Goal: Task Accomplishment & Management: Complete application form

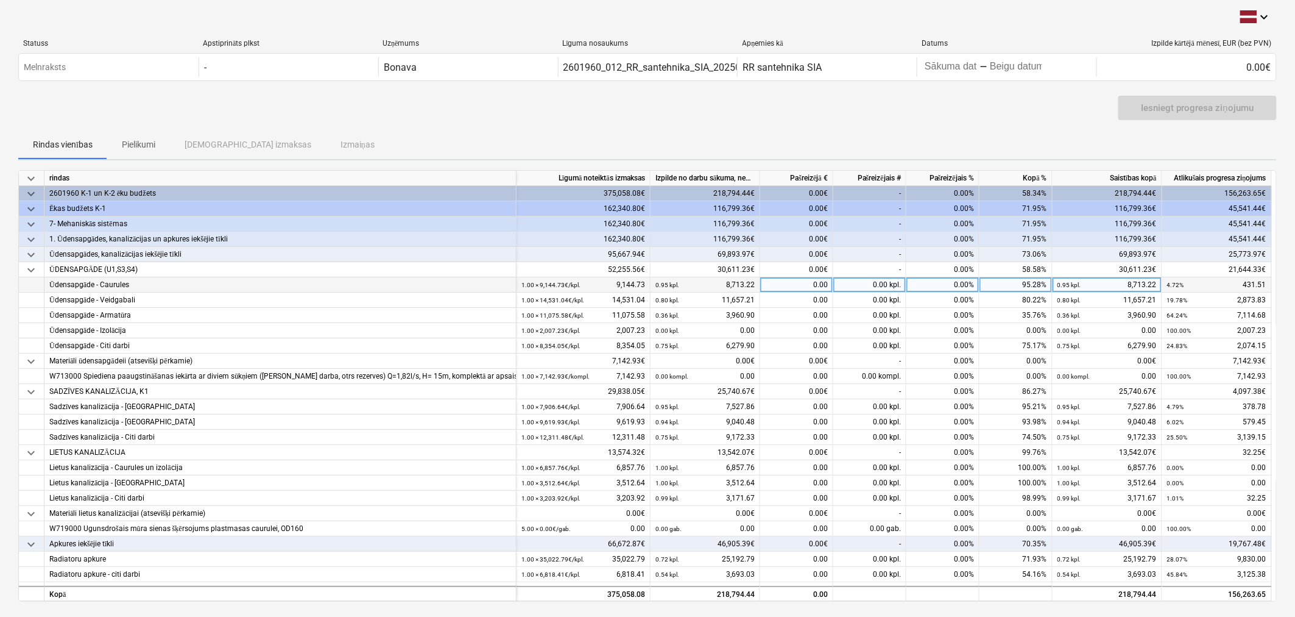
click at [803, 282] on div "0.00" at bounding box center [796, 284] width 73 height 15
type input "415.36"
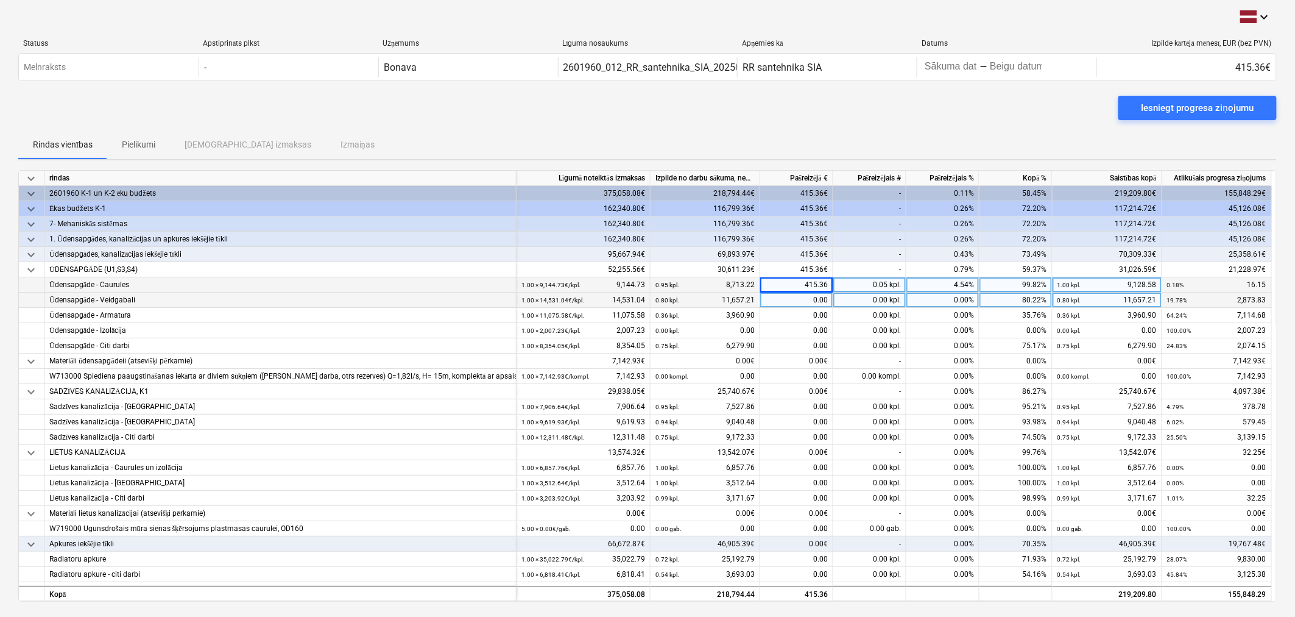
click at [811, 305] on div "0.00" at bounding box center [796, 299] width 73 height 15
type input "2262.84"
click at [796, 313] on div "0.00" at bounding box center [796, 315] width 73 height 15
type input "5091.04"
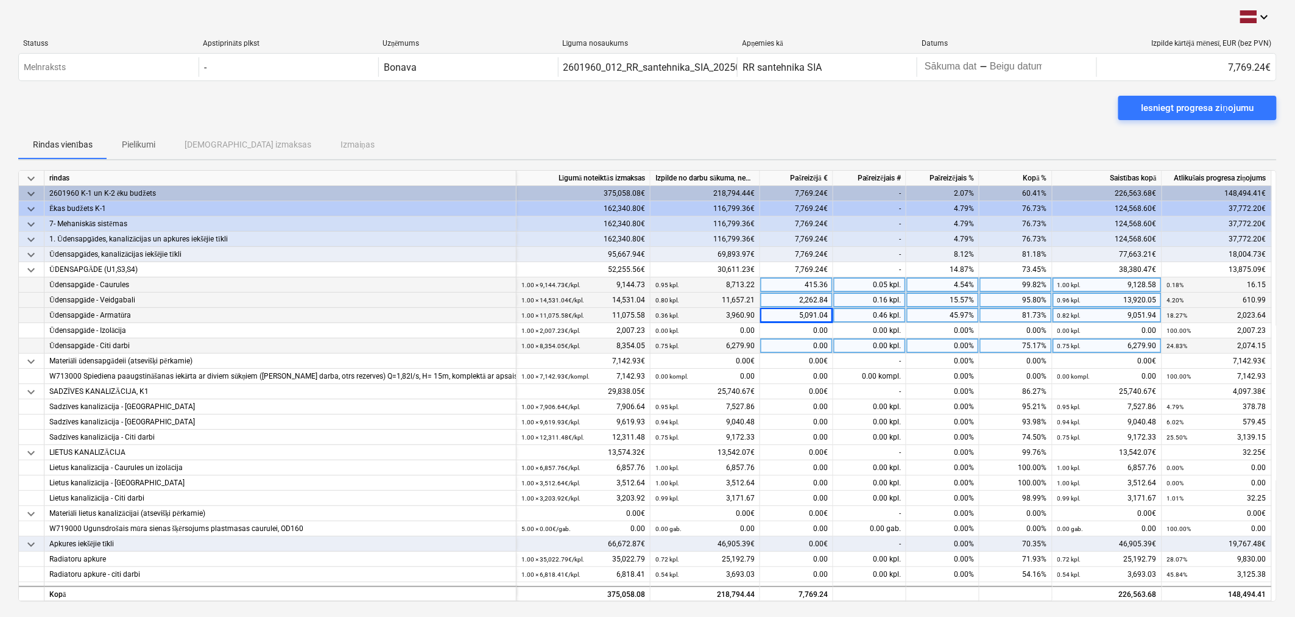
click at [807, 344] on div "0.00" at bounding box center [796, 345] width 73 height 15
type input "1787.42"
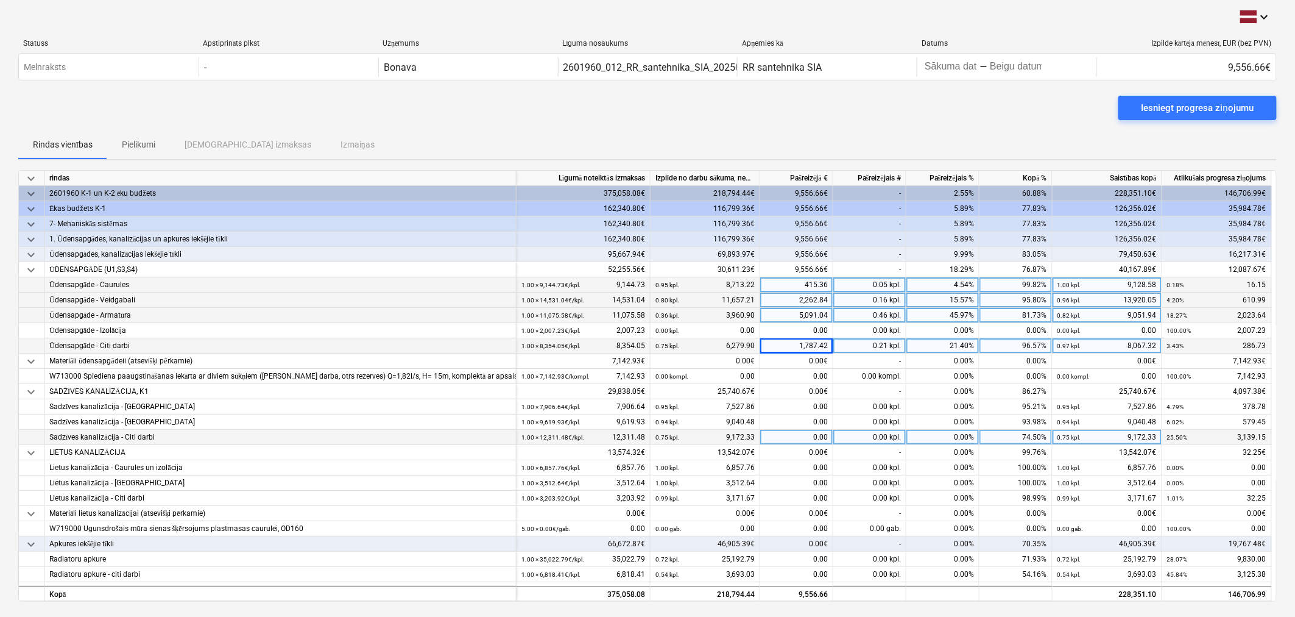
click at [820, 434] on div "0.00" at bounding box center [796, 437] width 73 height 15
type input "1655.95"
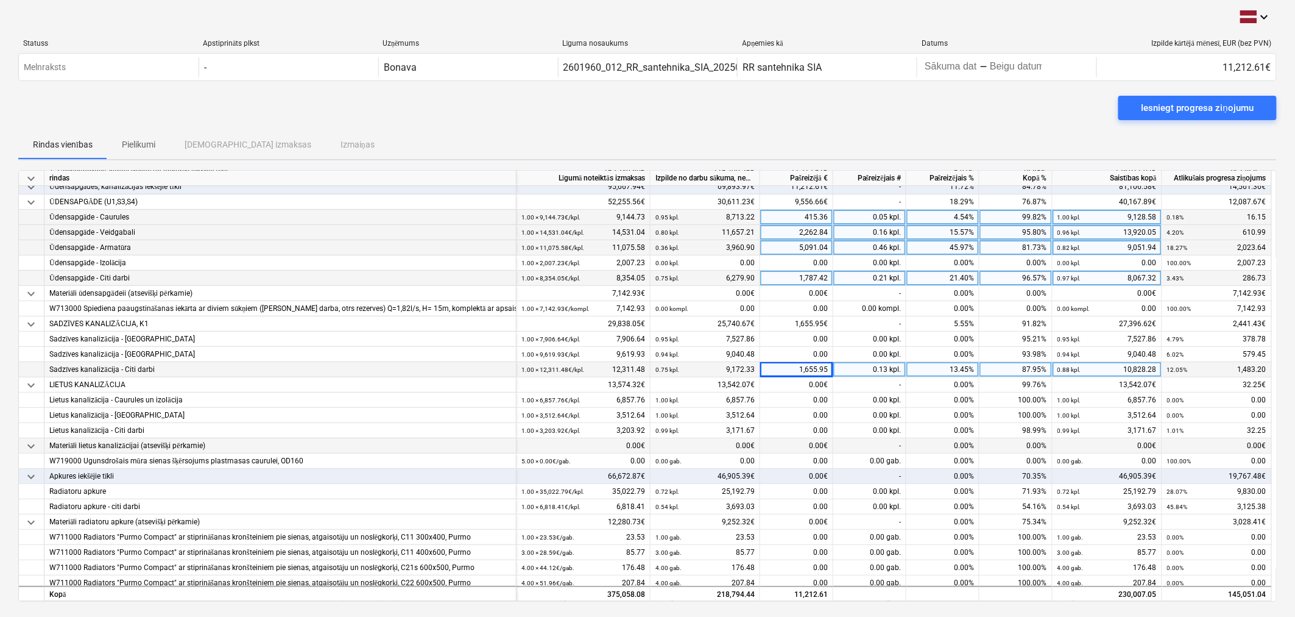
scroll to position [135, 0]
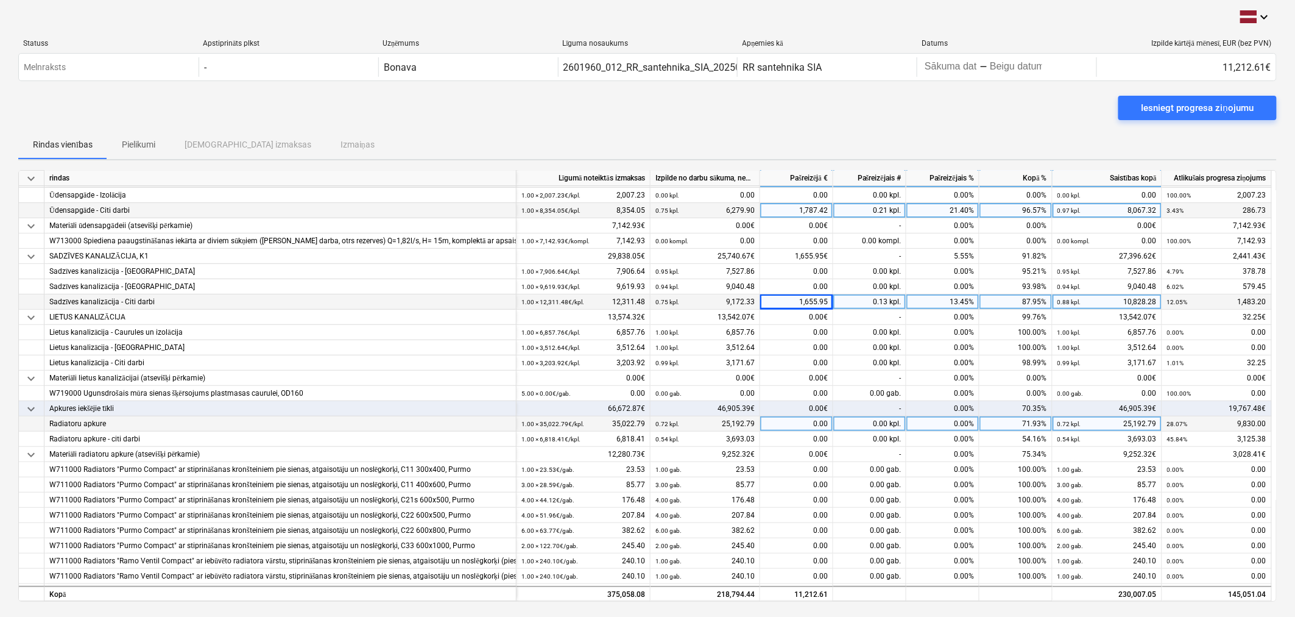
click at [805, 419] on div "0.00" at bounding box center [796, 423] width 73 height 15
type input "6151.17"
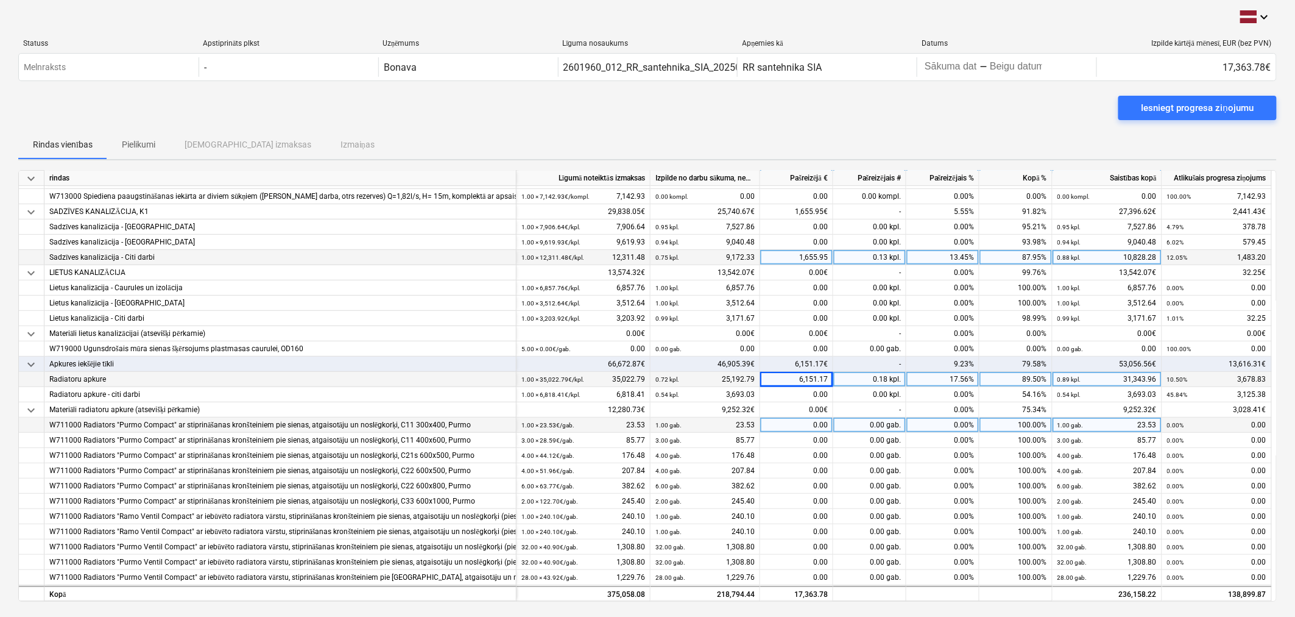
scroll to position [203, 0]
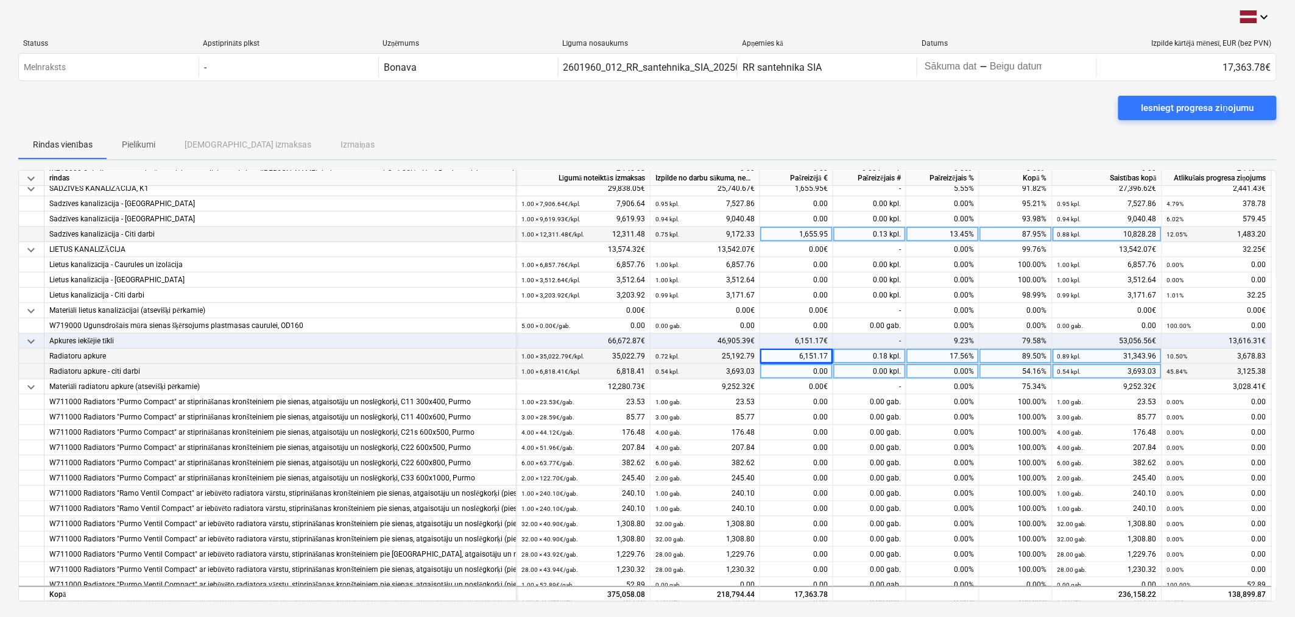
click at [823, 364] on div "0.00" at bounding box center [796, 371] width 73 height 15
type input "217.24"
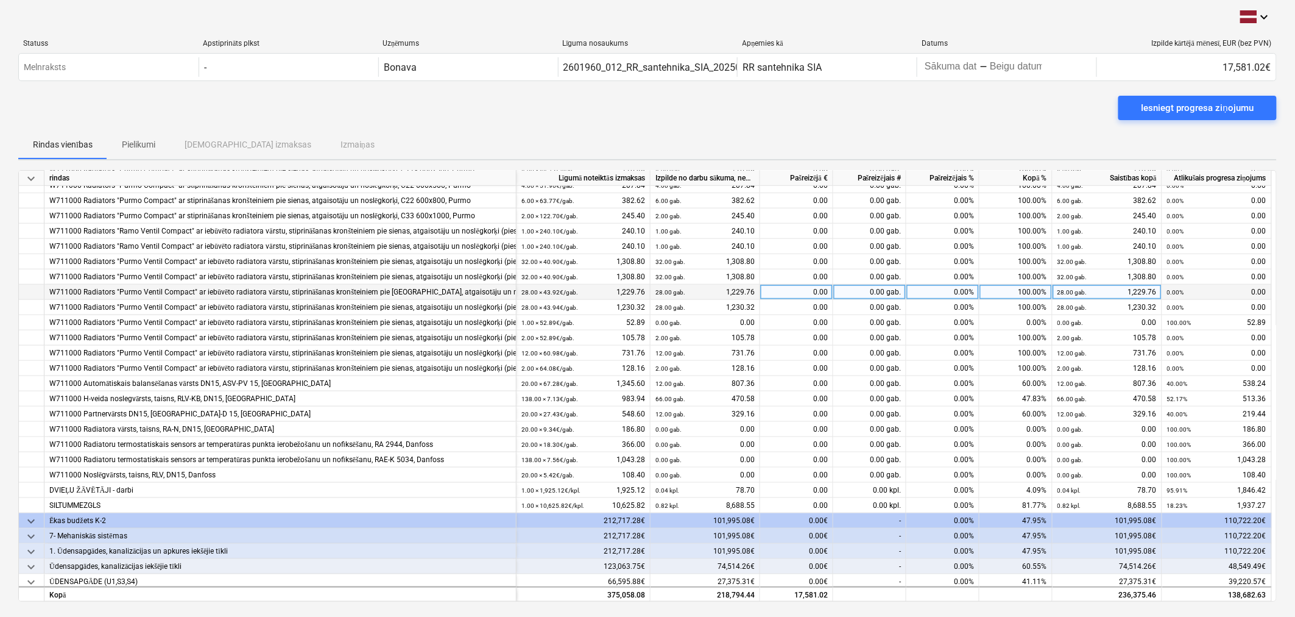
scroll to position [473, 0]
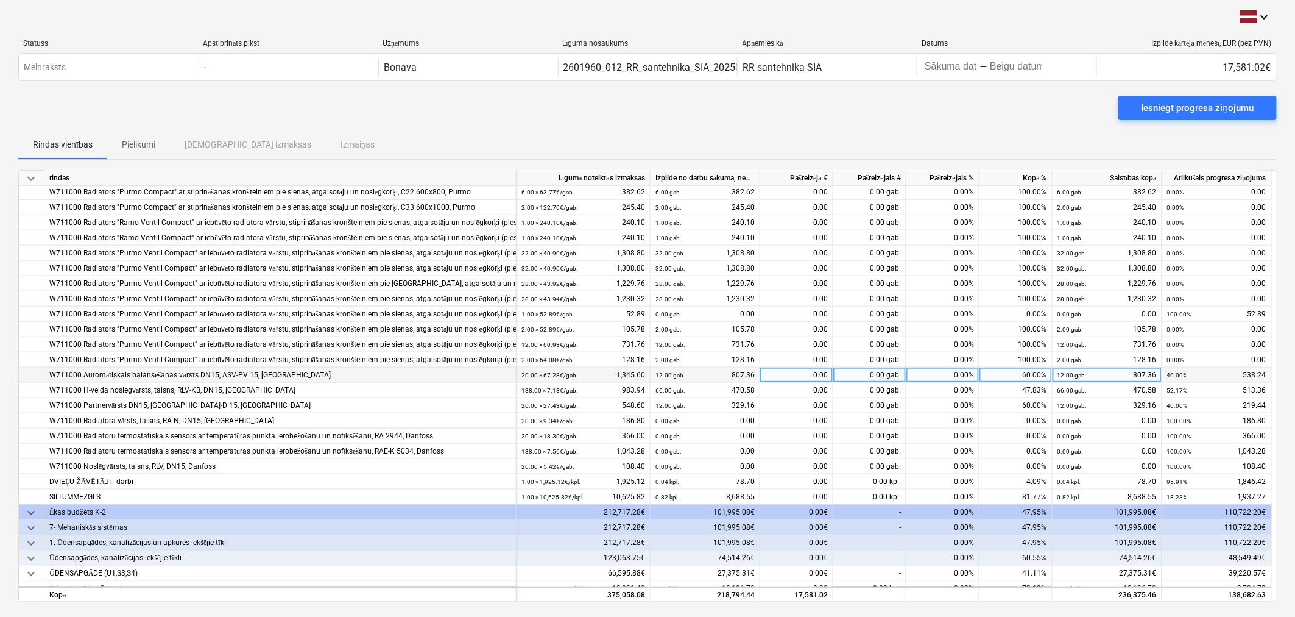
click at [782, 374] on div "0.00" at bounding box center [796, 374] width 73 height 15
type input "538.24"
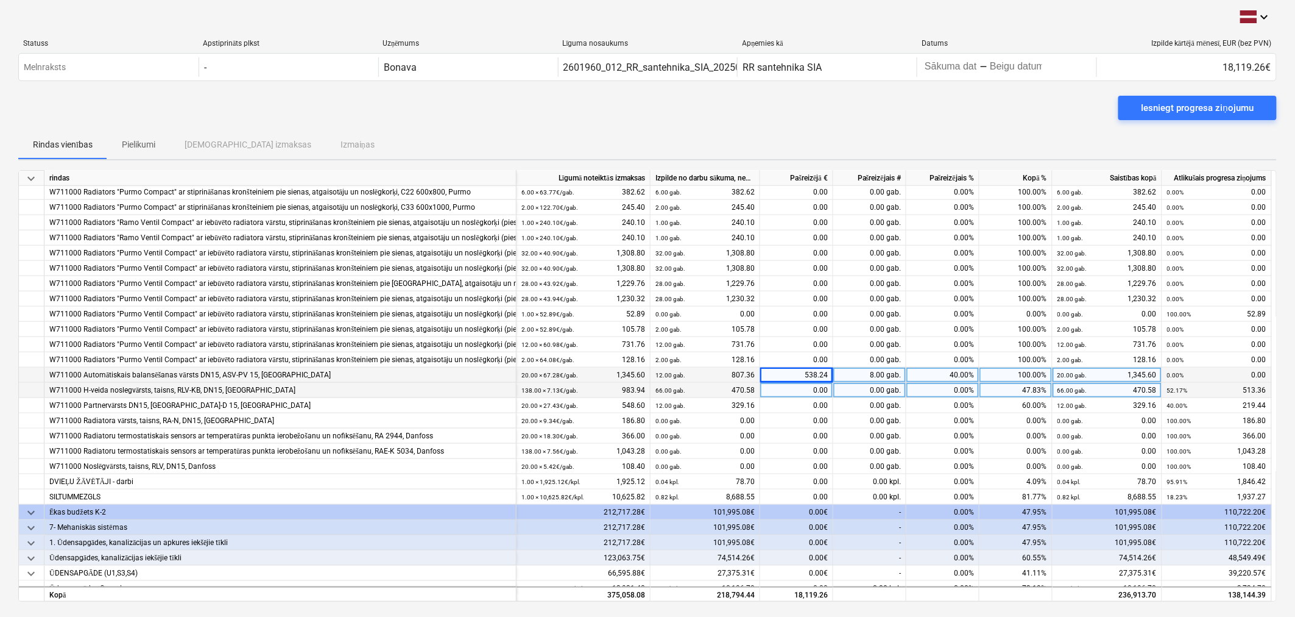
click at [824, 385] on div "0.00" at bounding box center [796, 390] width 73 height 15
type input "484.84"
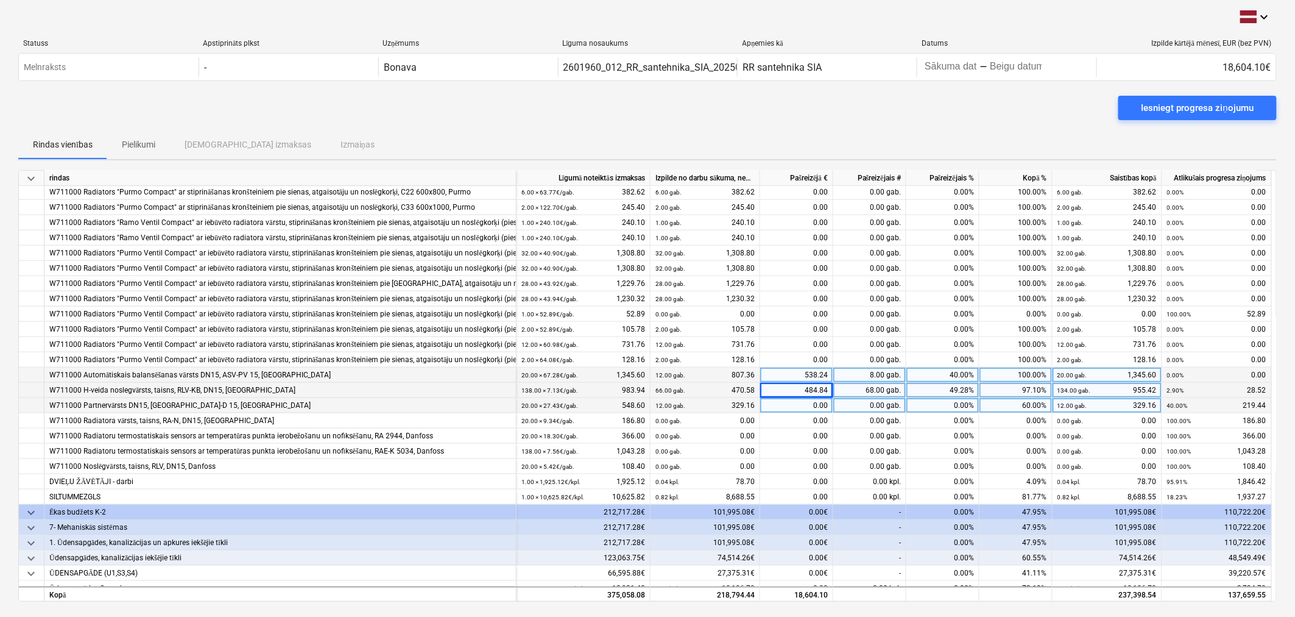
click at [823, 402] on div "0.00" at bounding box center [796, 405] width 73 height 15
type input "219.44"
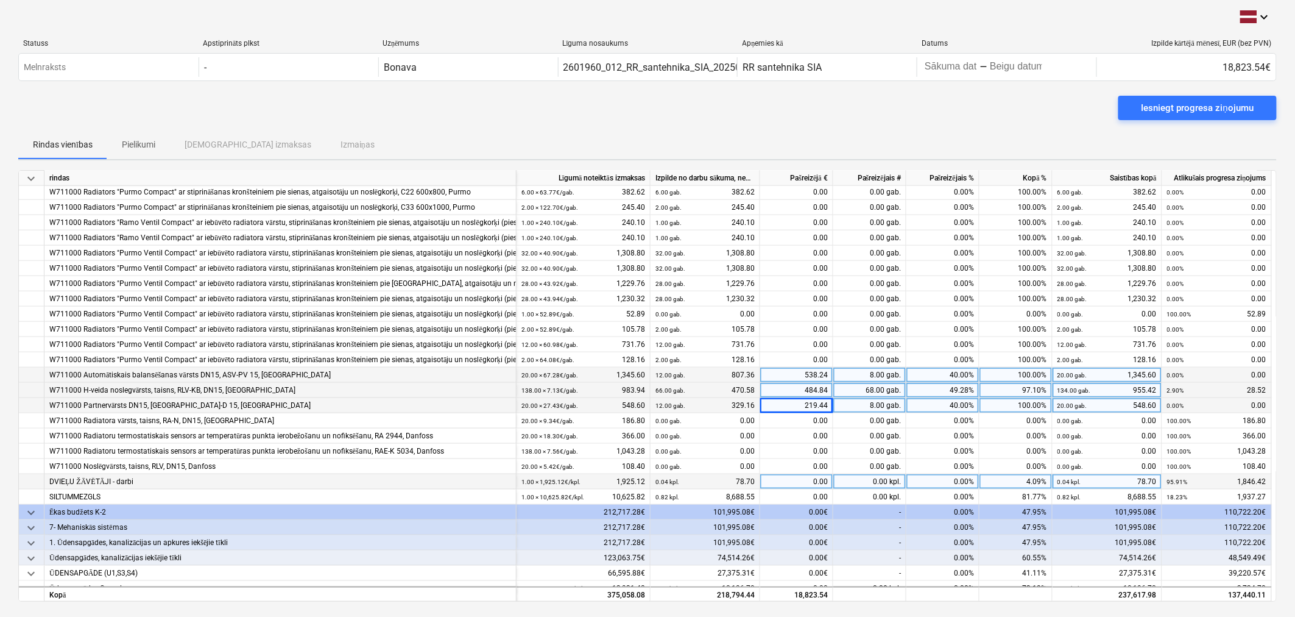
click at [793, 476] on div "0.00" at bounding box center [796, 481] width 73 height 15
type input "1846.42"
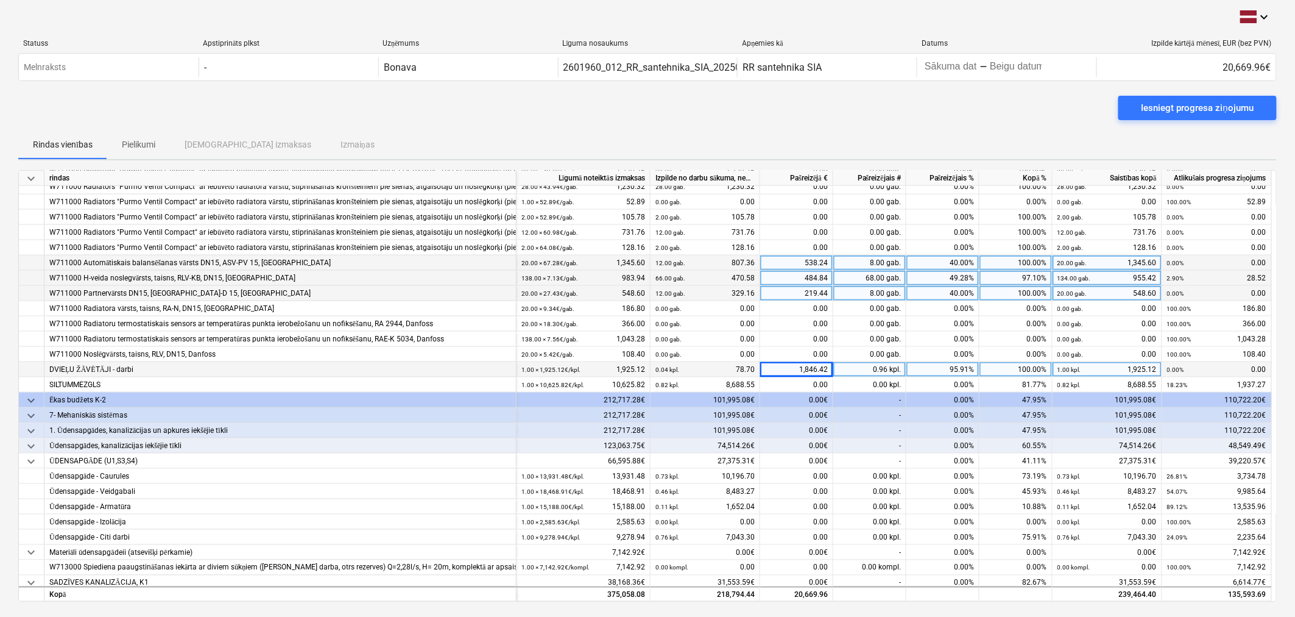
scroll to position [609, 0]
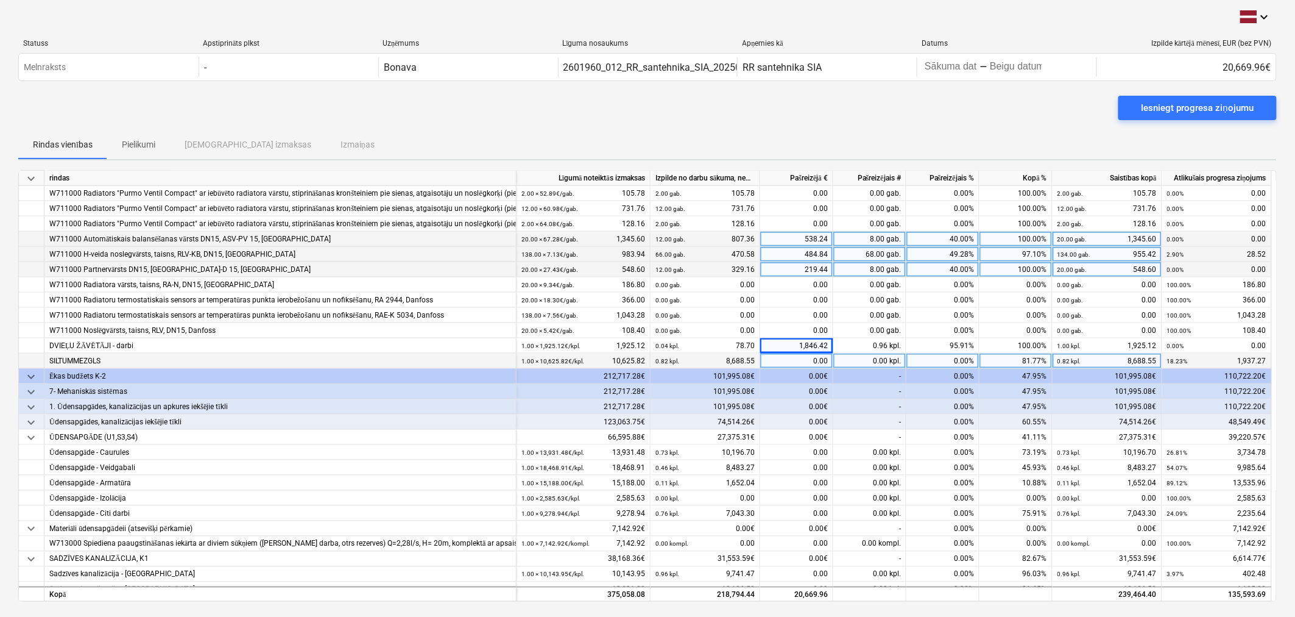
click at [790, 356] on div "0.00" at bounding box center [796, 360] width 73 height 15
type input "236.07"
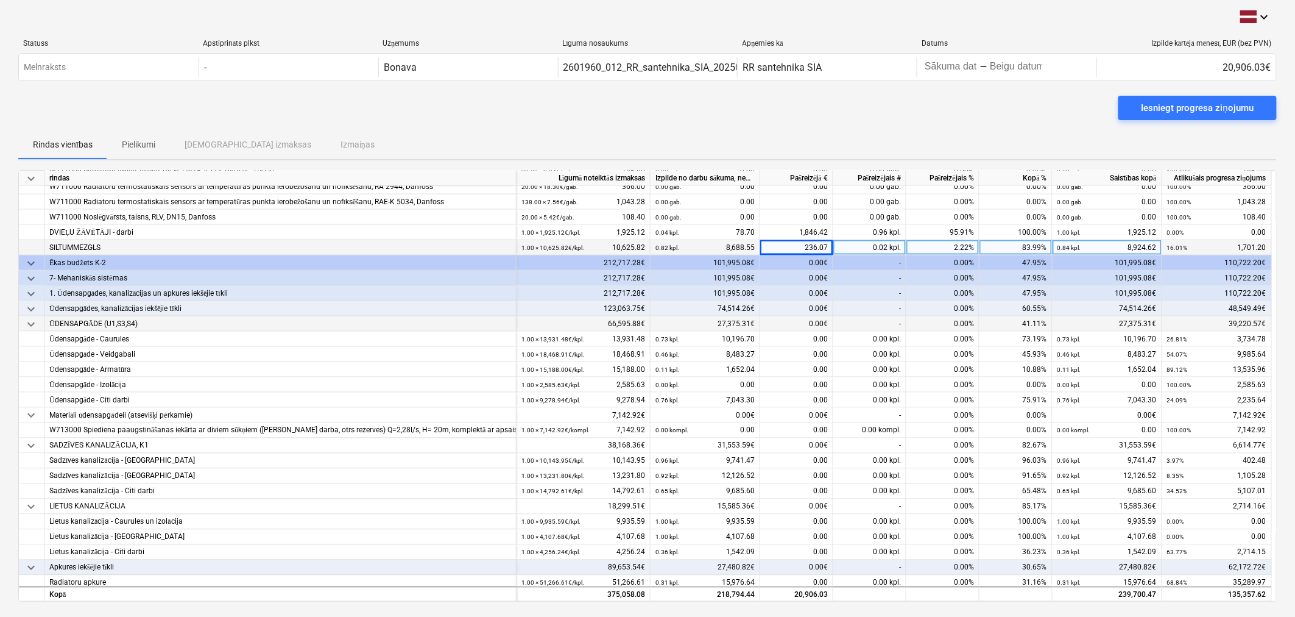
scroll to position [745, 0]
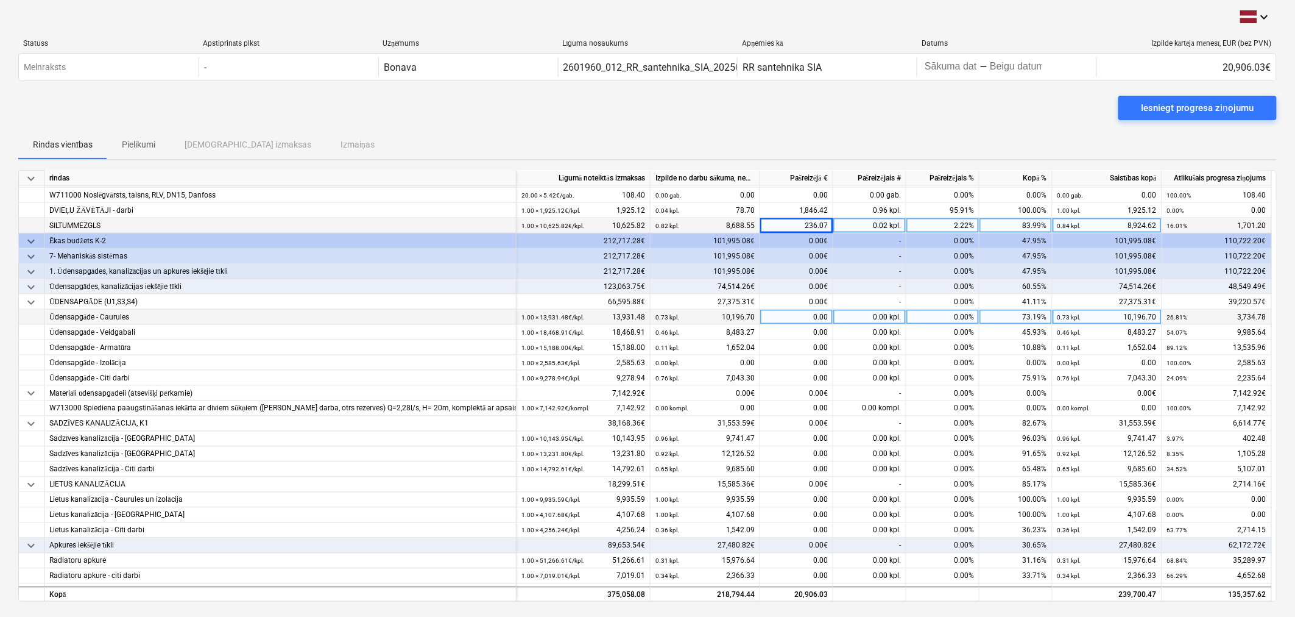
click at [818, 314] on div "0.00" at bounding box center [796, 317] width 73 height 15
type input "1347.11"
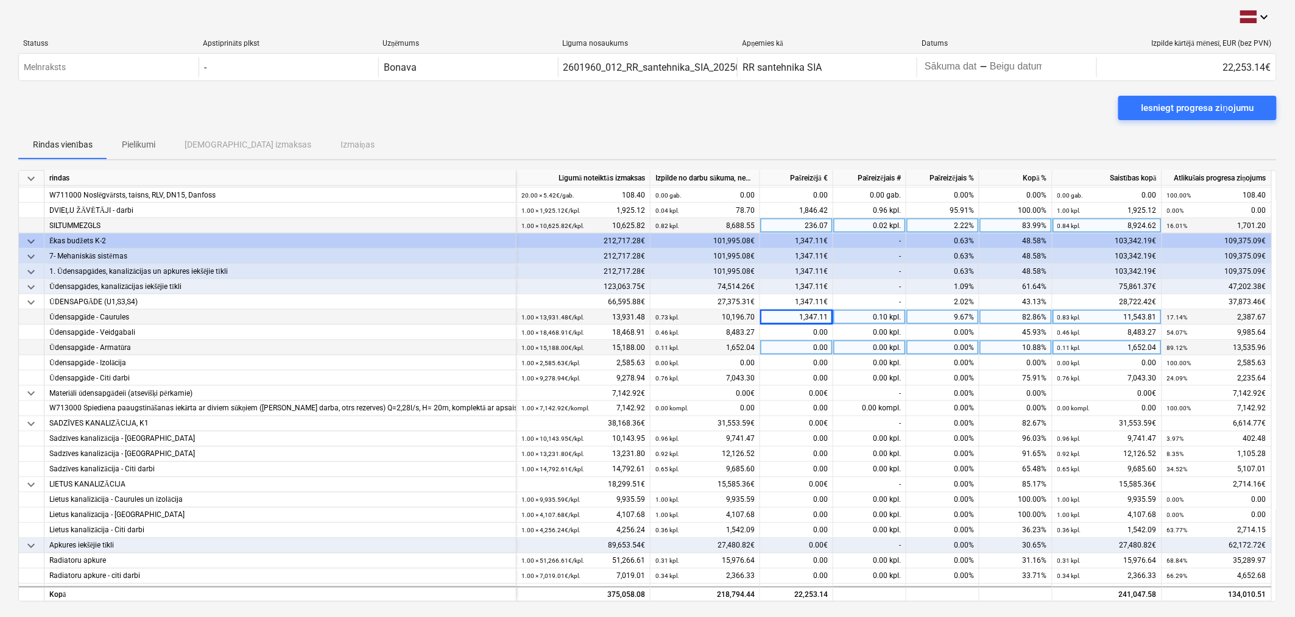
click at [788, 350] on div "0.00" at bounding box center [796, 347] width 73 height 15
type input "941.72"
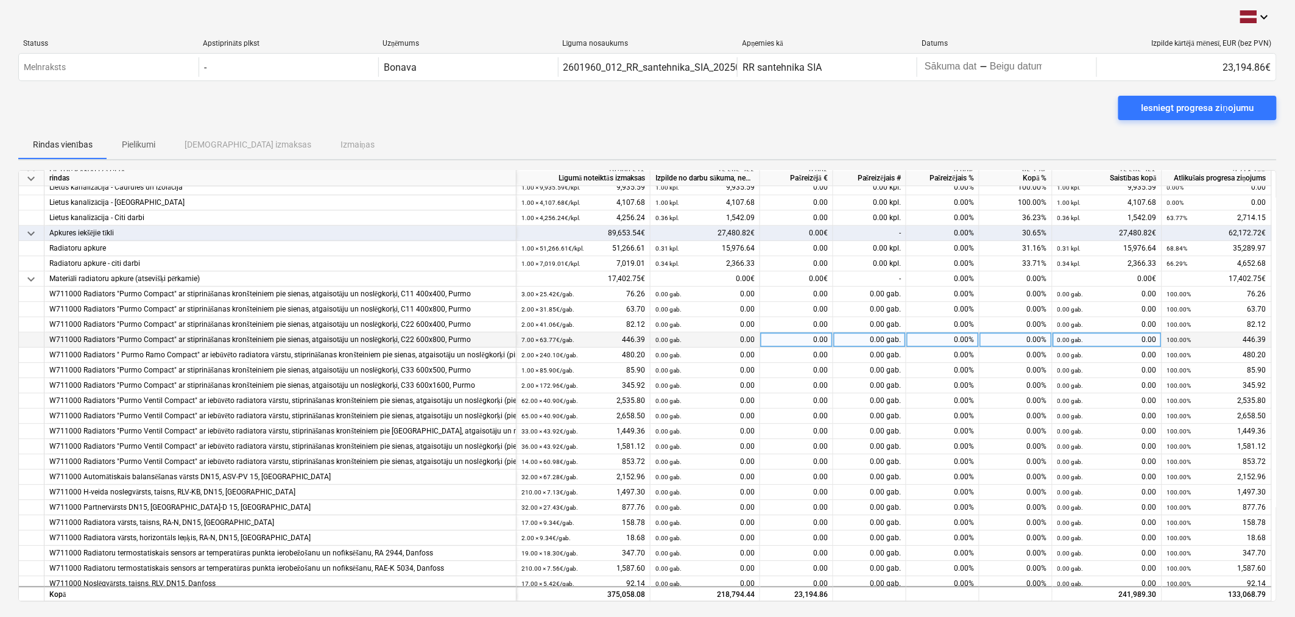
scroll to position [1108, 0]
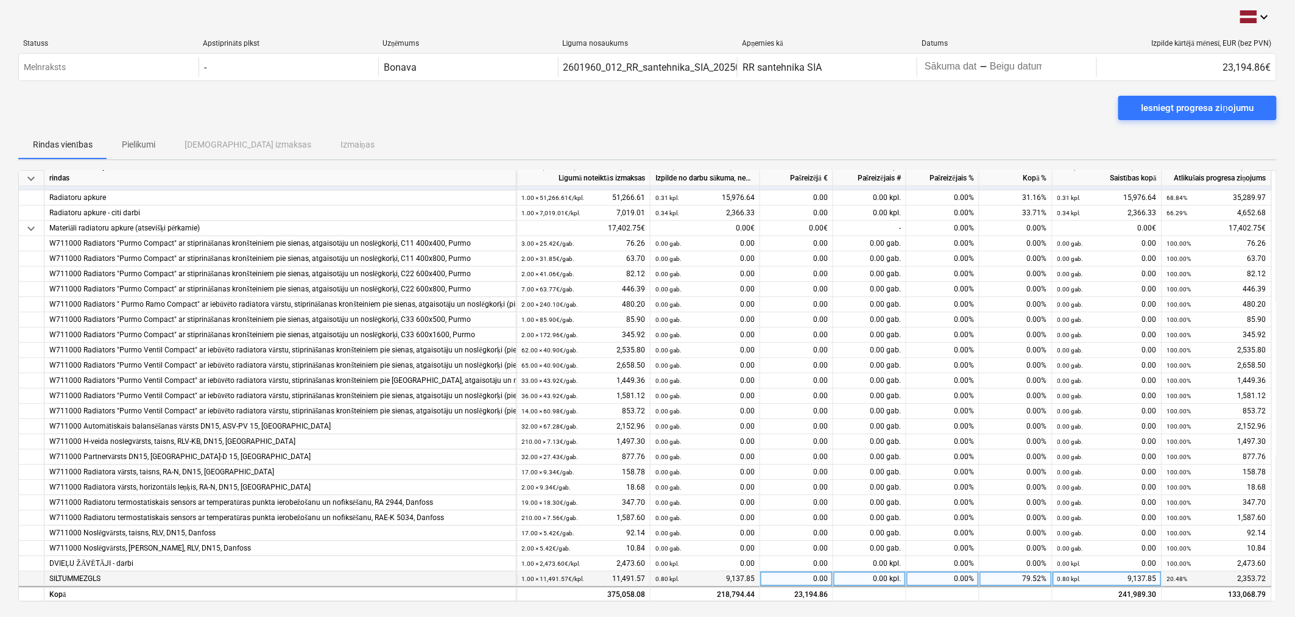
click at [794, 573] on div "0.00" at bounding box center [796, 578] width 73 height 15
type input "236.07"
click at [812, 575] on div "236.07" at bounding box center [796, 578] width 73 height 15
type input "385.23"
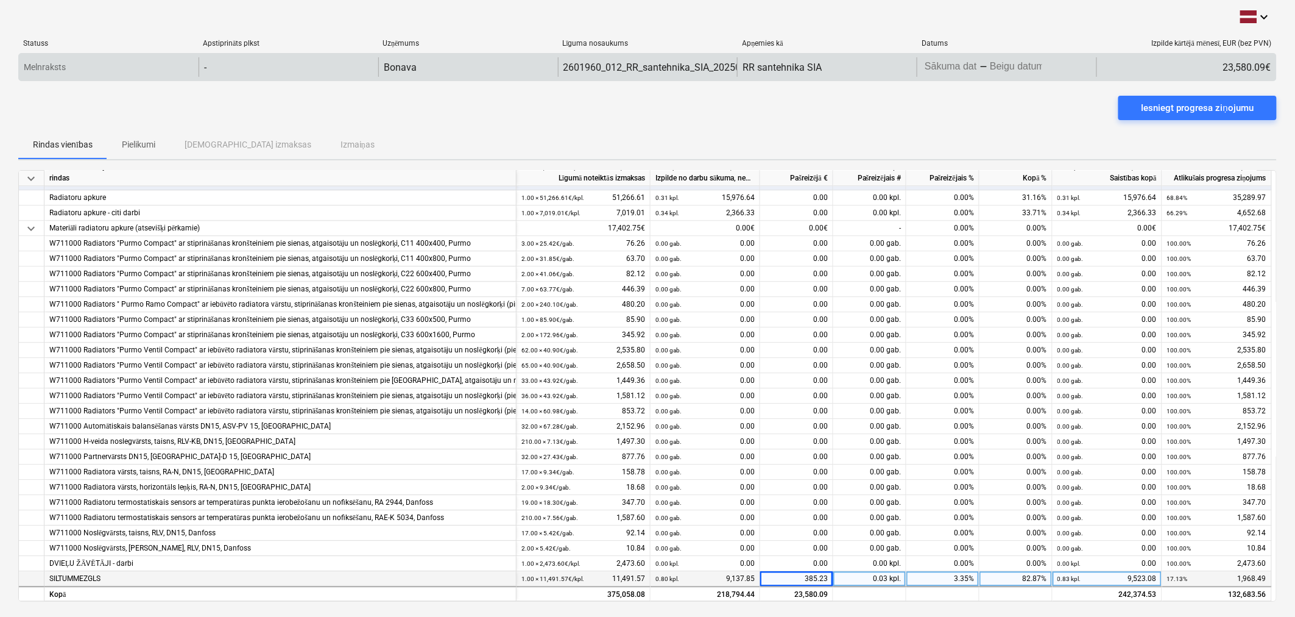
click at [1001, 65] on body "keyboard_arrow_down Statuss Apstiprināts plkst Uzņēmums Līguma nosaukums Apņemi…" at bounding box center [647, 308] width 1295 height 617
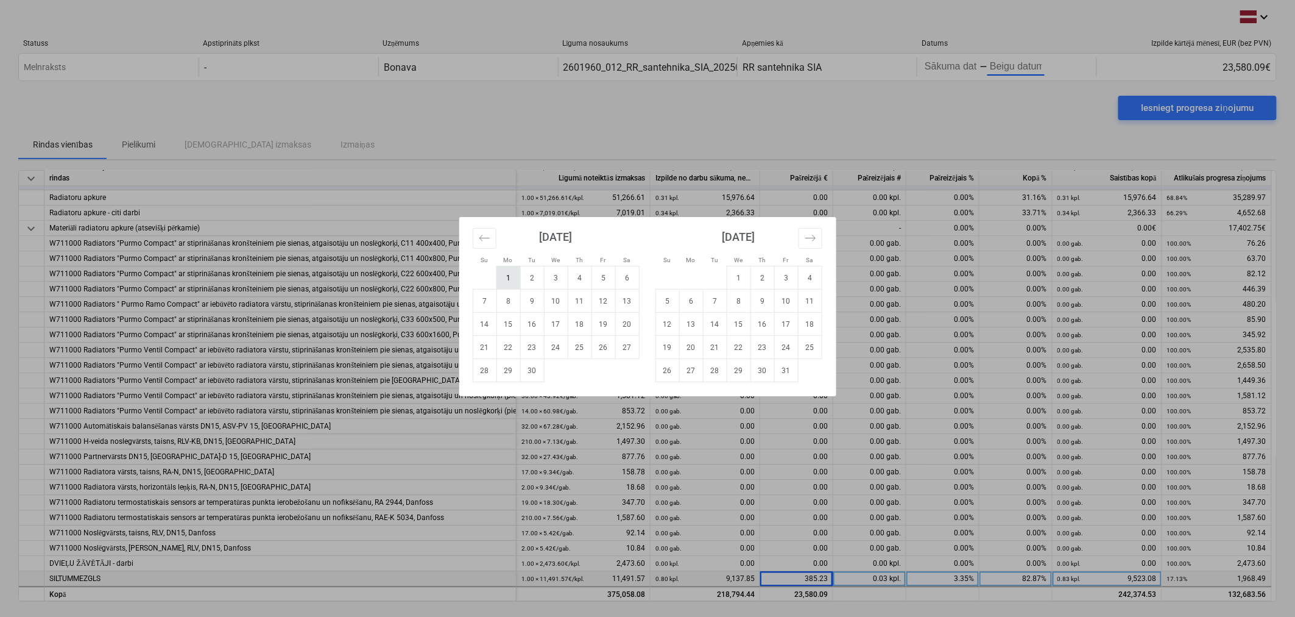
click at [512, 277] on td "1" at bounding box center [509, 277] width 24 height 23
type input "[DATE]"
click at [533, 369] on td "30" at bounding box center [532, 370] width 24 height 23
type input "[DATE]"
click at [512, 278] on td "1" at bounding box center [509, 277] width 24 height 23
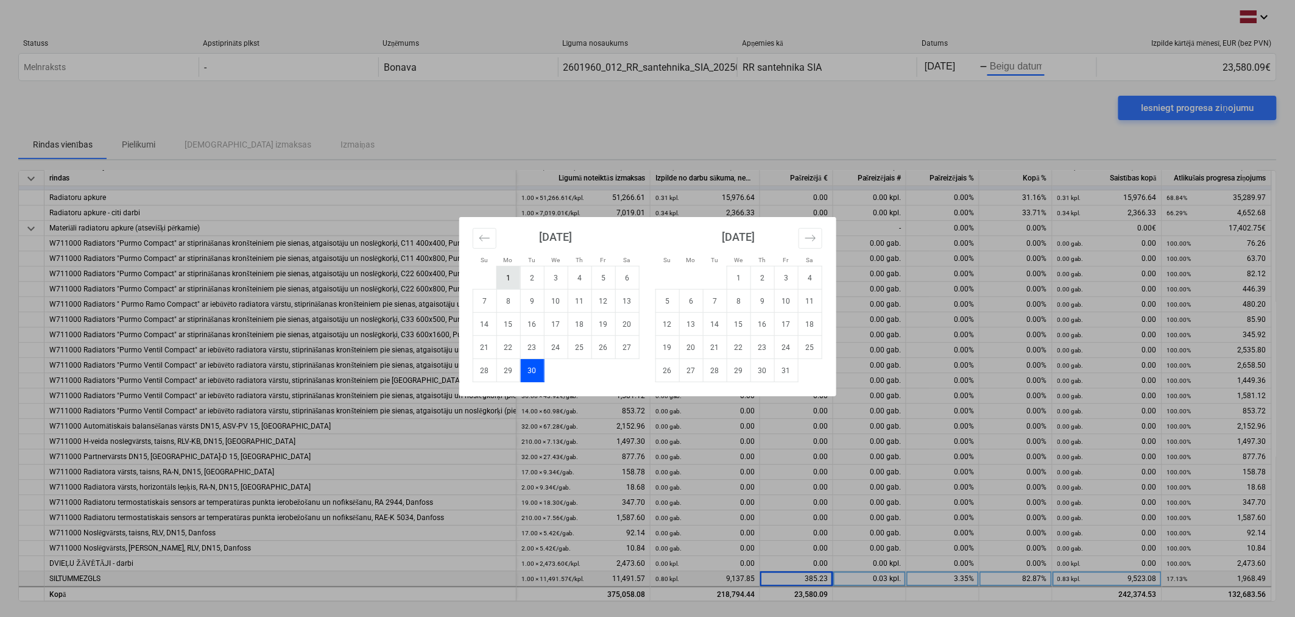
type input "[DATE]"
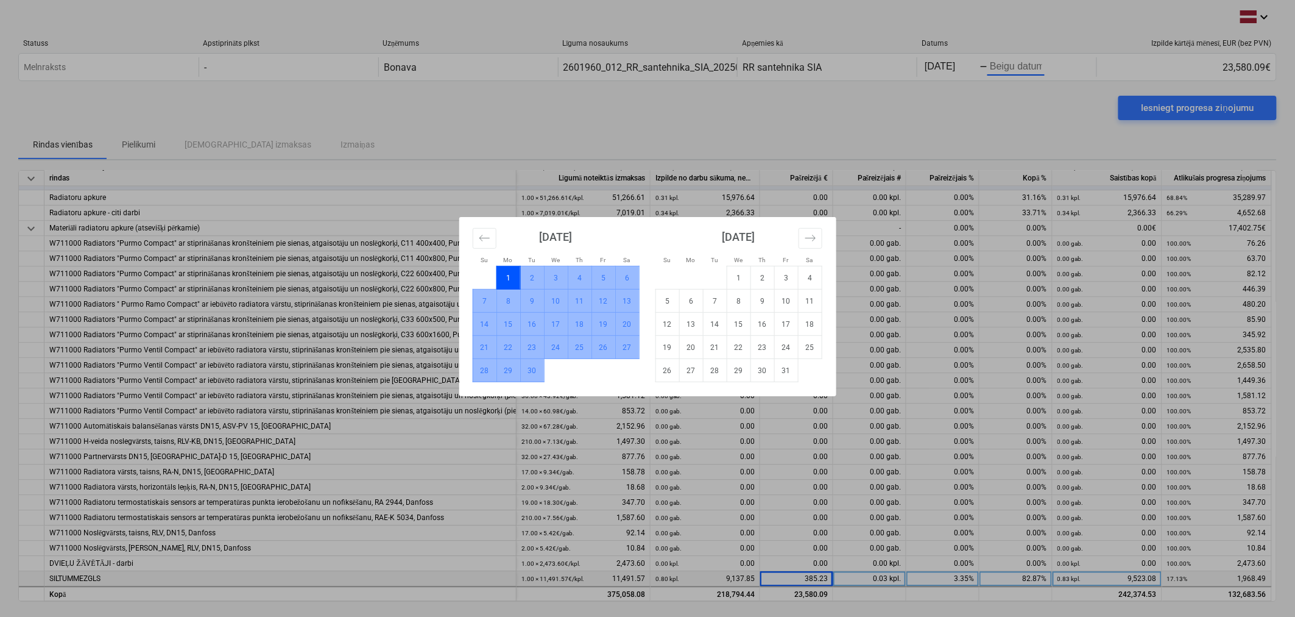
click at [530, 372] on td "30" at bounding box center [532, 370] width 24 height 23
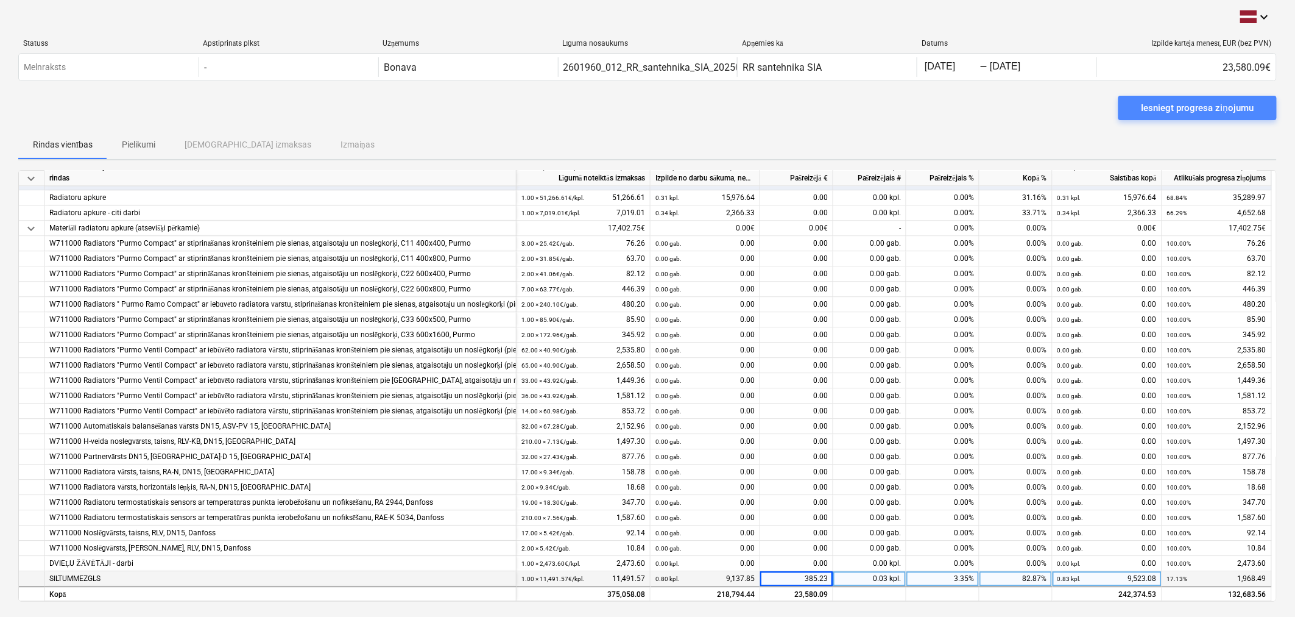
click at [1162, 106] on div "Iesniegt progresa ziņojumu" at bounding box center [1198, 108] width 112 height 16
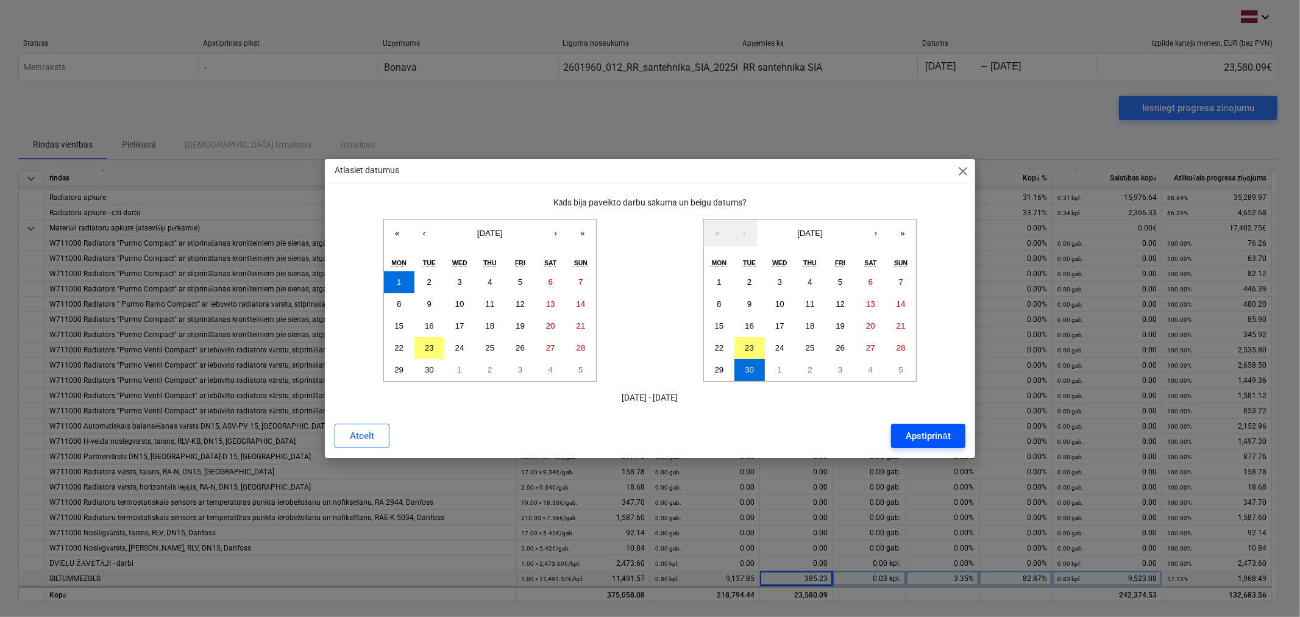
click at [926, 436] on div "Apstiprināt" at bounding box center [927, 436] width 44 height 16
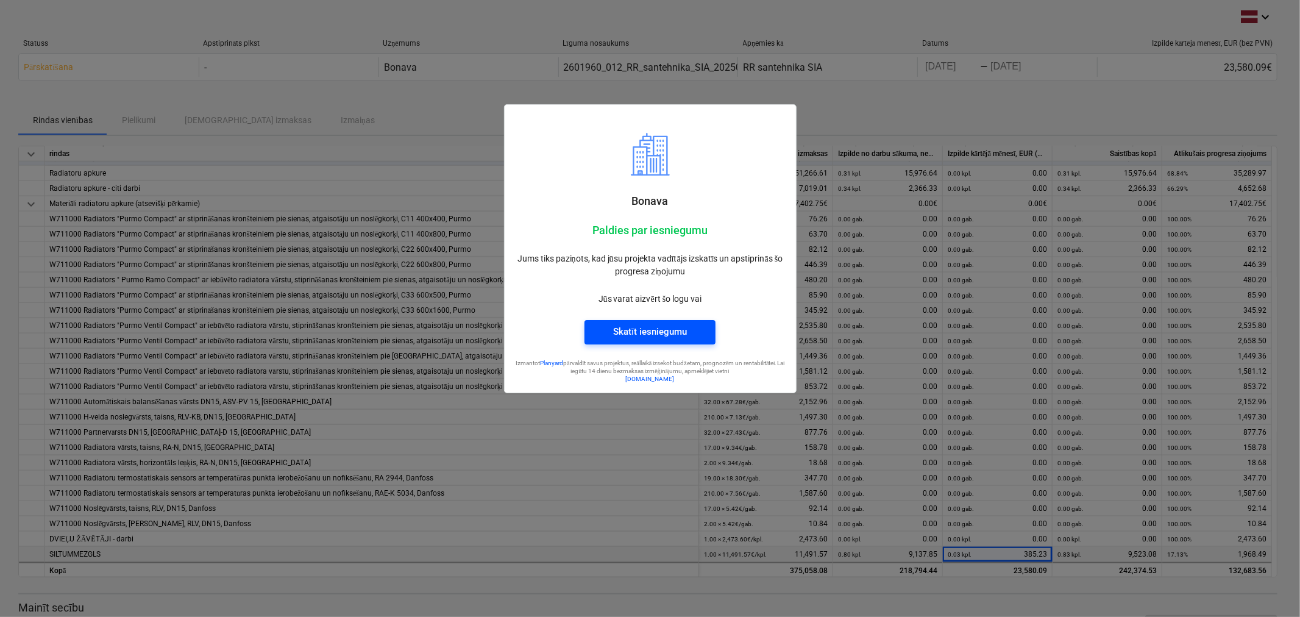
click at [672, 334] on div "Skatīt iesniegumu" at bounding box center [650, 332] width 74 height 16
